Goal: Find specific page/section: Find specific page/section

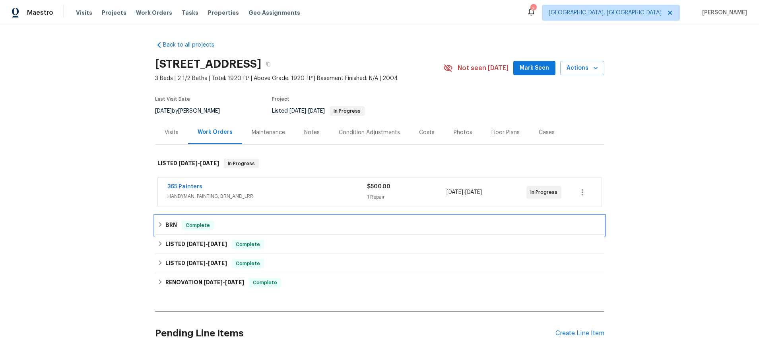
click at [160, 223] on icon at bounding box center [160, 224] width 3 height 5
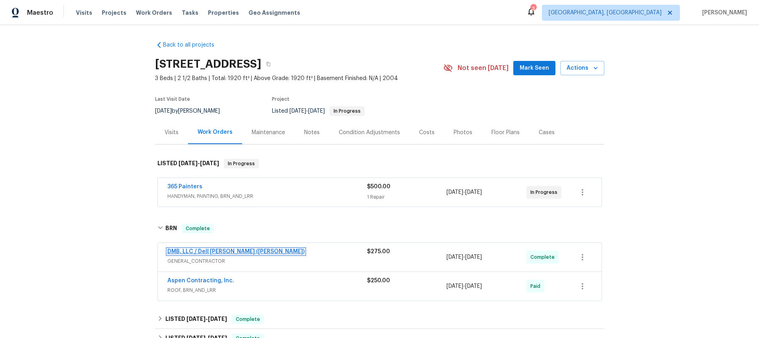
click at [179, 250] on link "DMB, LLC / Dell [PERSON_NAME] ([PERSON_NAME])" at bounding box center [235, 252] width 137 height 6
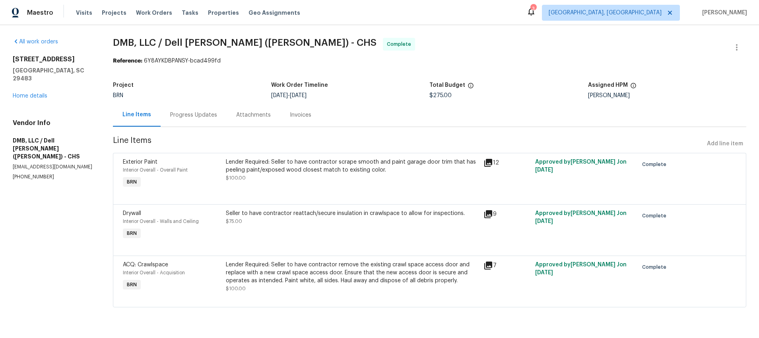
click at [489, 162] on icon at bounding box center [489, 163] width 8 height 8
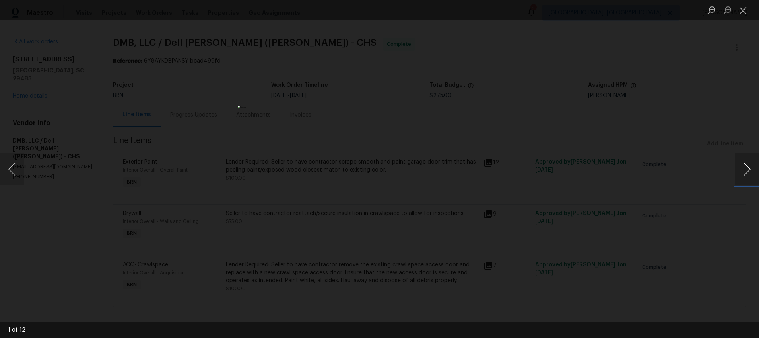
click at [747, 168] on button "Next image" at bounding box center [748, 169] width 24 height 32
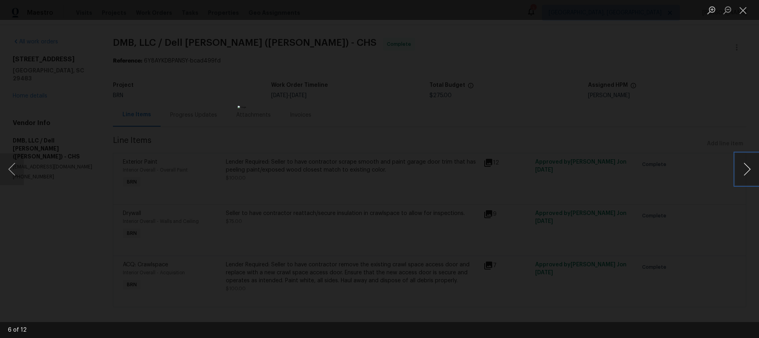
click at [747, 168] on button "Next image" at bounding box center [748, 169] width 24 height 32
click at [737, 164] on button "Next image" at bounding box center [748, 169] width 24 height 32
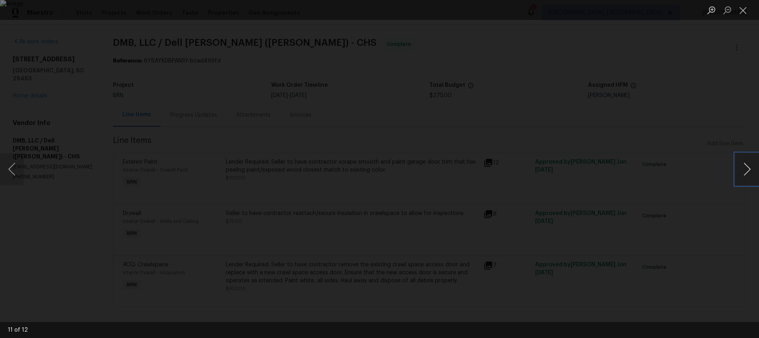
click at [748, 164] on button "Next image" at bounding box center [748, 169] width 24 height 32
click at [13, 171] on button "Previous image" at bounding box center [12, 169] width 24 height 32
click at [746, 166] on button "Next image" at bounding box center [748, 169] width 24 height 32
click at [746, 167] on button "Next image" at bounding box center [748, 169] width 24 height 32
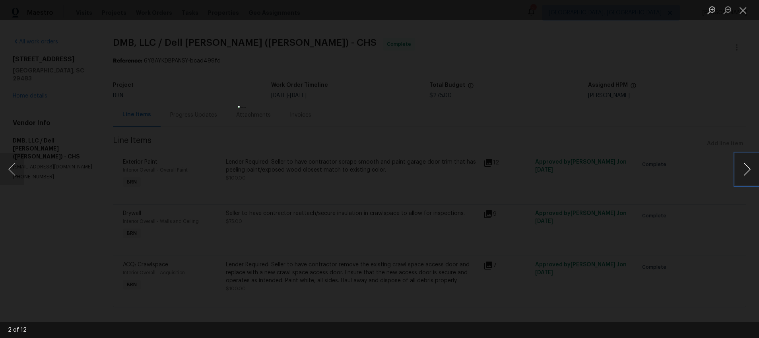
click at [747, 167] on button "Next image" at bounding box center [748, 169] width 24 height 32
click at [744, 12] on button "Close lightbox" at bounding box center [744, 10] width 16 height 14
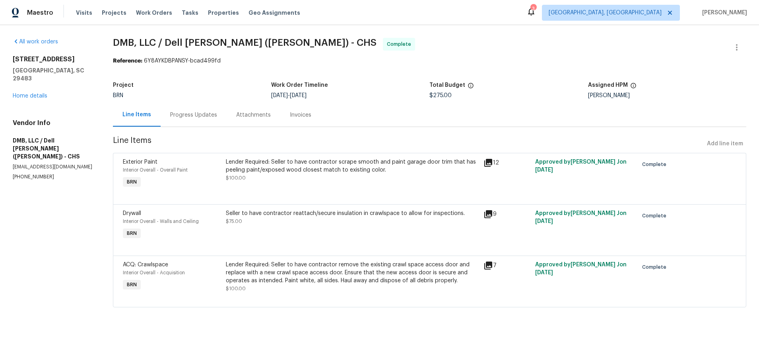
click at [491, 213] on icon at bounding box center [489, 214] width 8 height 8
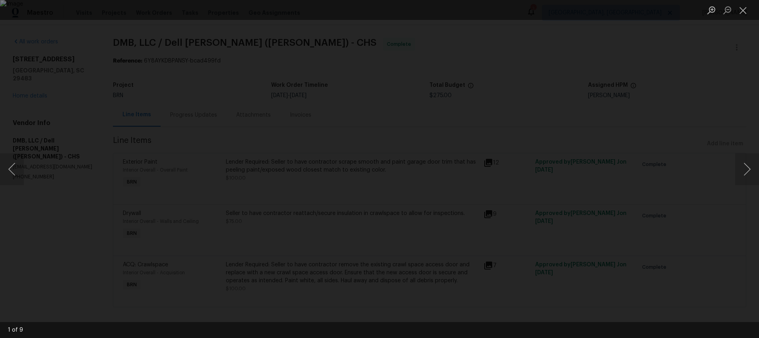
click at [491, 213] on div "Lightbox" at bounding box center [379, 169] width 759 height 338
click at [750, 172] on button "Next image" at bounding box center [748, 169] width 24 height 32
click at [750, 173] on button "Next image" at bounding box center [748, 169] width 24 height 32
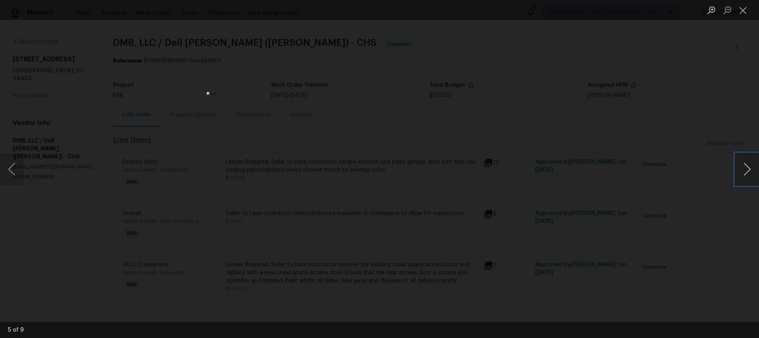
click at [750, 173] on button "Next image" at bounding box center [748, 169] width 24 height 32
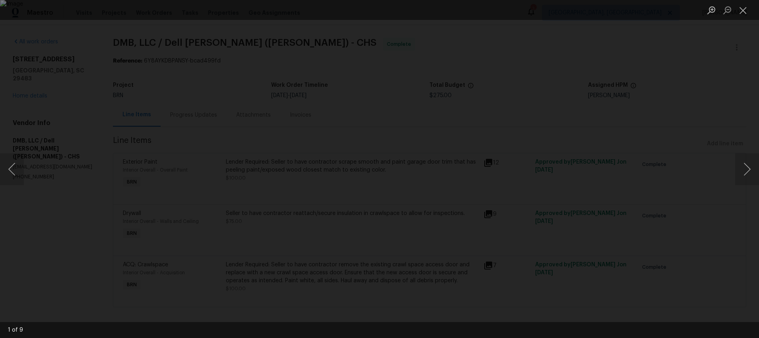
click at [635, 130] on div "Lightbox" at bounding box center [379, 169] width 759 height 338
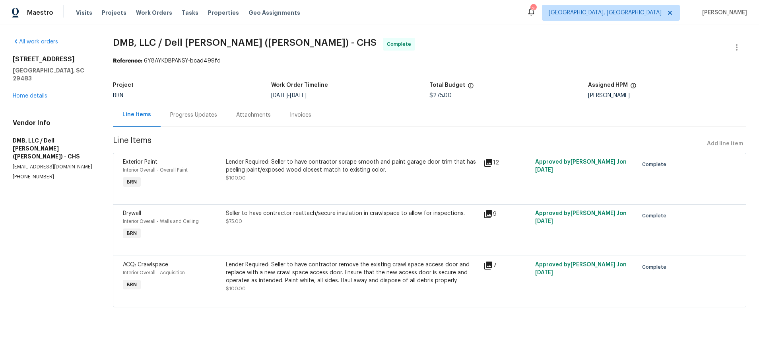
click at [490, 265] on icon at bounding box center [489, 265] width 8 height 8
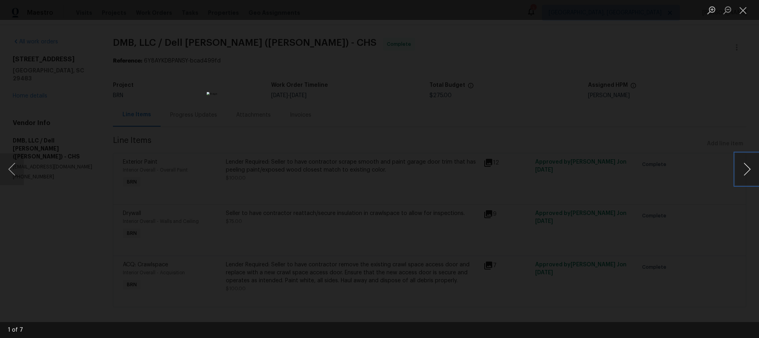
click at [752, 166] on button "Next image" at bounding box center [748, 169] width 24 height 32
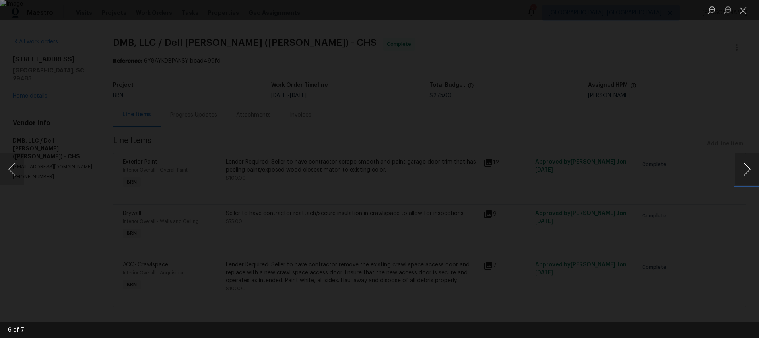
click at [752, 167] on button "Next image" at bounding box center [748, 169] width 24 height 32
click at [648, 47] on div "Lightbox" at bounding box center [379, 169] width 759 height 338
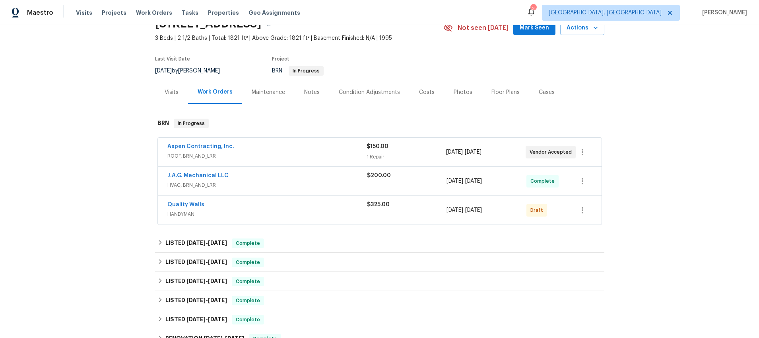
scroll to position [107, 0]
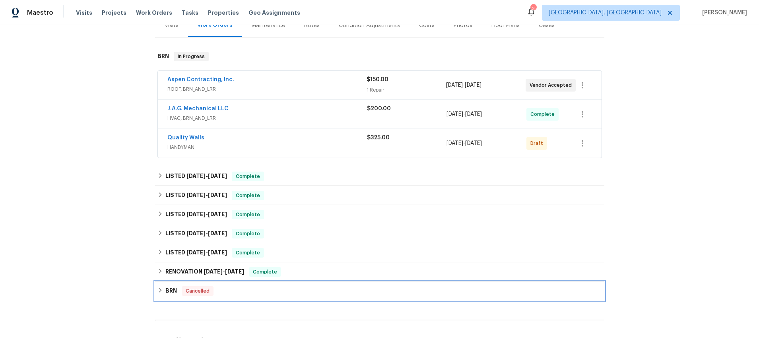
click at [164, 292] on div "BRN Cancelled" at bounding box center [380, 291] width 445 height 10
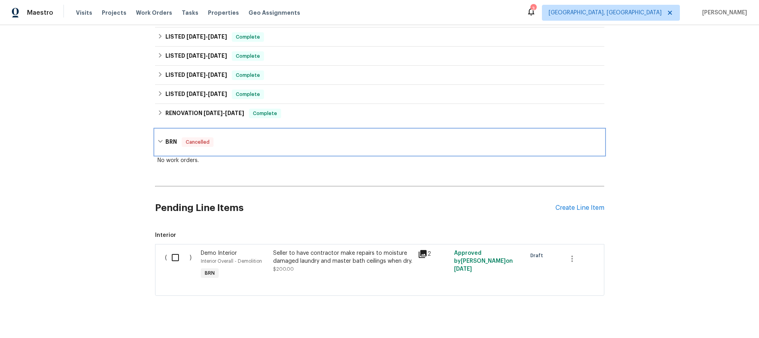
scroll to position [277, 0]
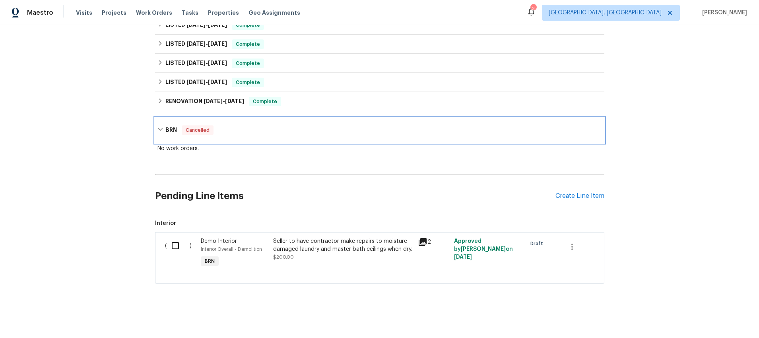
click at [161, 132] on div "BRN Cancelled" at bounding box center [380, 130] width 445 height 10
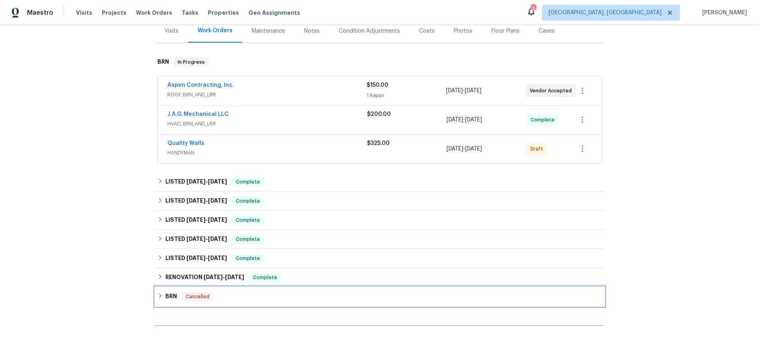
scroll to position [98, 0]
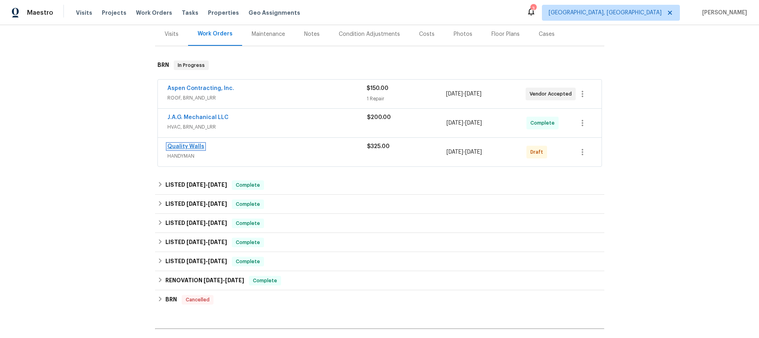
click at [172, 146] on link "Quality Walls" at bounding box center [185, 147] width 37 height 6
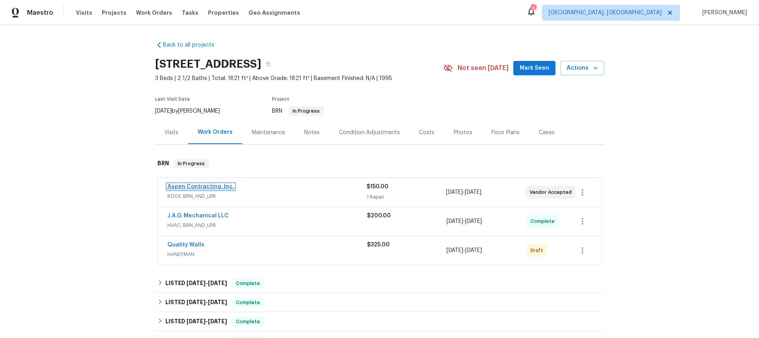
click at [168, 187] on link "Aspen Contracting, Inc." at bounding box center [200, 187] width 67 height 6
